Goal: Browse casually

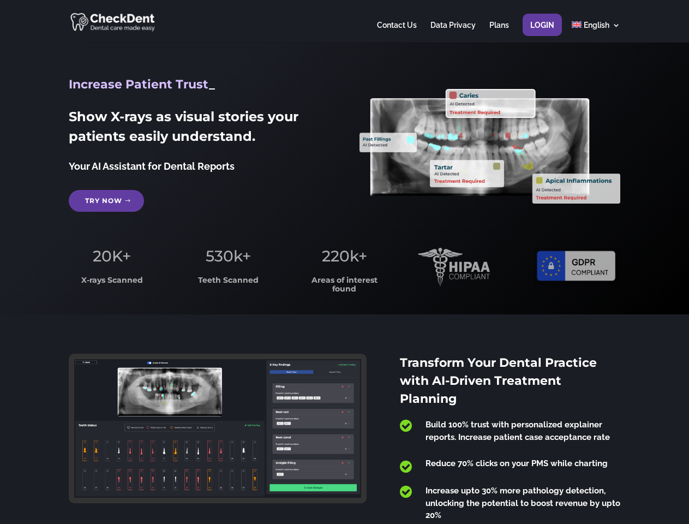
click at [344, 262] on span "220k+" at bounding box center [344, 256] width 45 height 19
click at [344, 21] on div at bounding box center [344, 21] width 551 height 43
click at [344, 262] on span "220k+" at bounding box center [344, 256] width 45 height 19
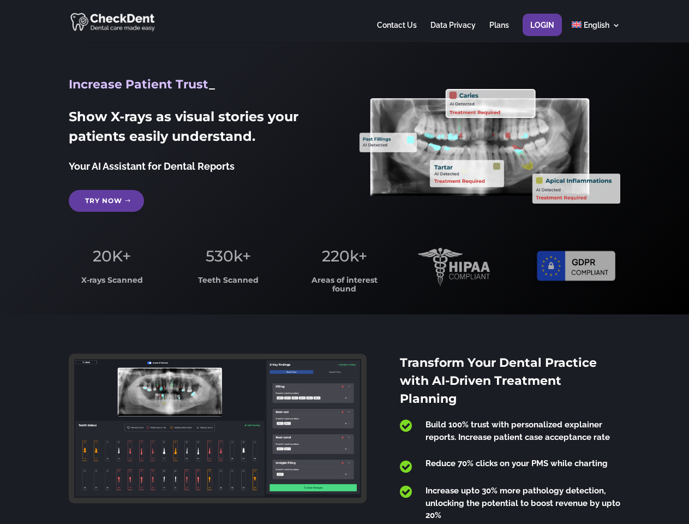
click at [344, 21] on div at bounding box center [344, 21] width 551 height 43
